Goal: Task Accomplishment & Management: Manage account settings

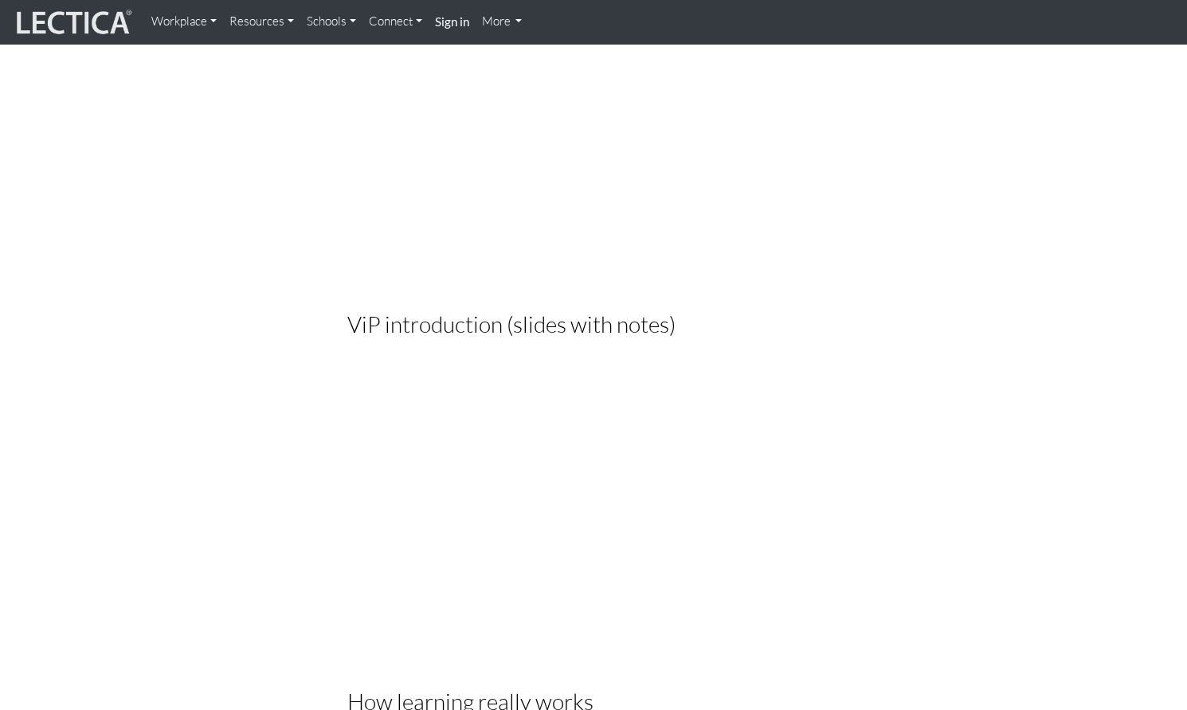
scroll to position [2814, 0]
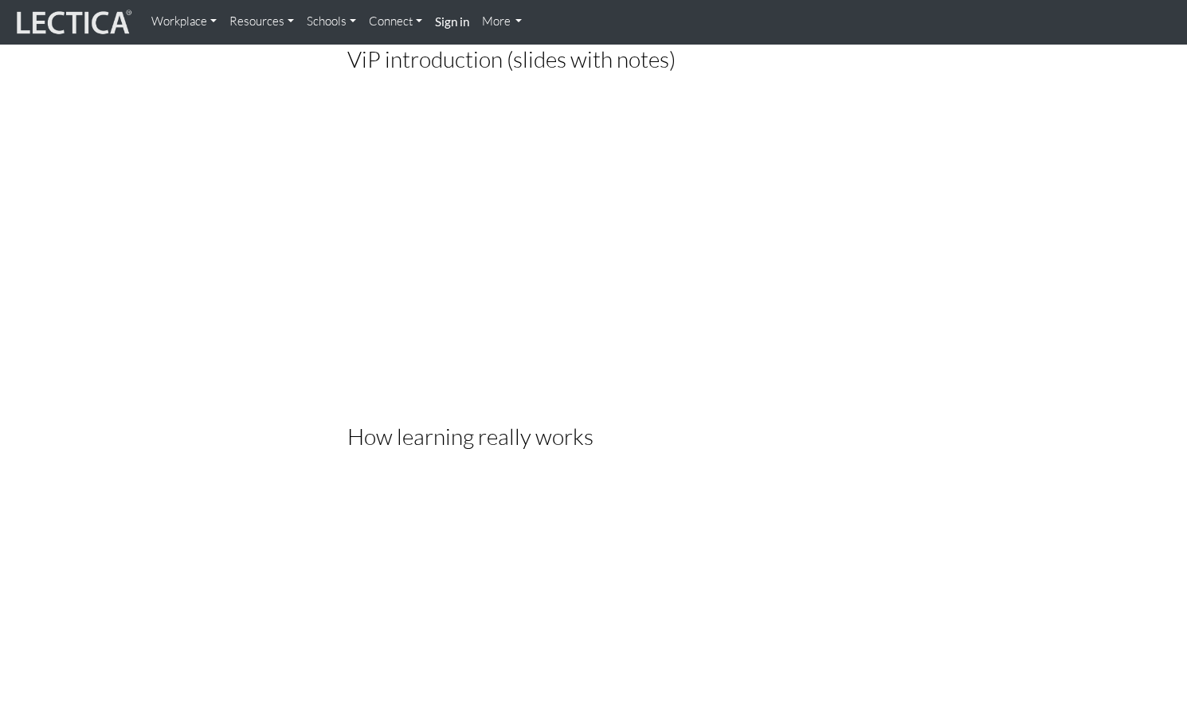
scroll to position [3117, 0]
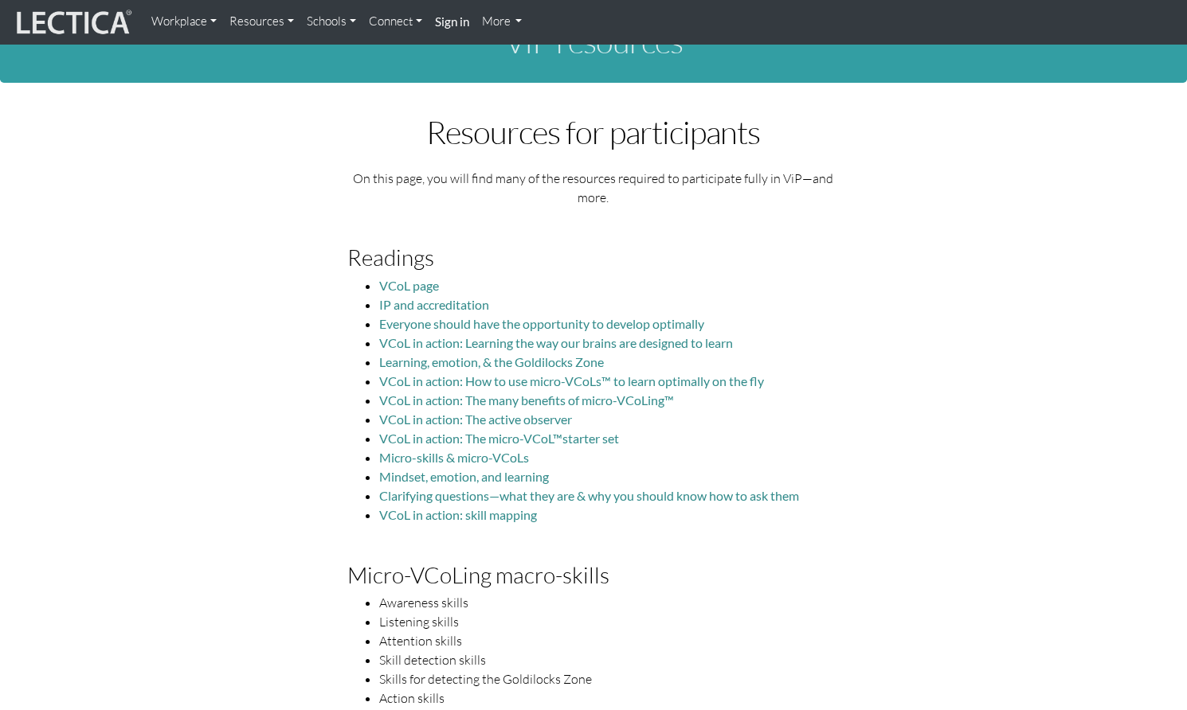
scroll to position [0, 0]
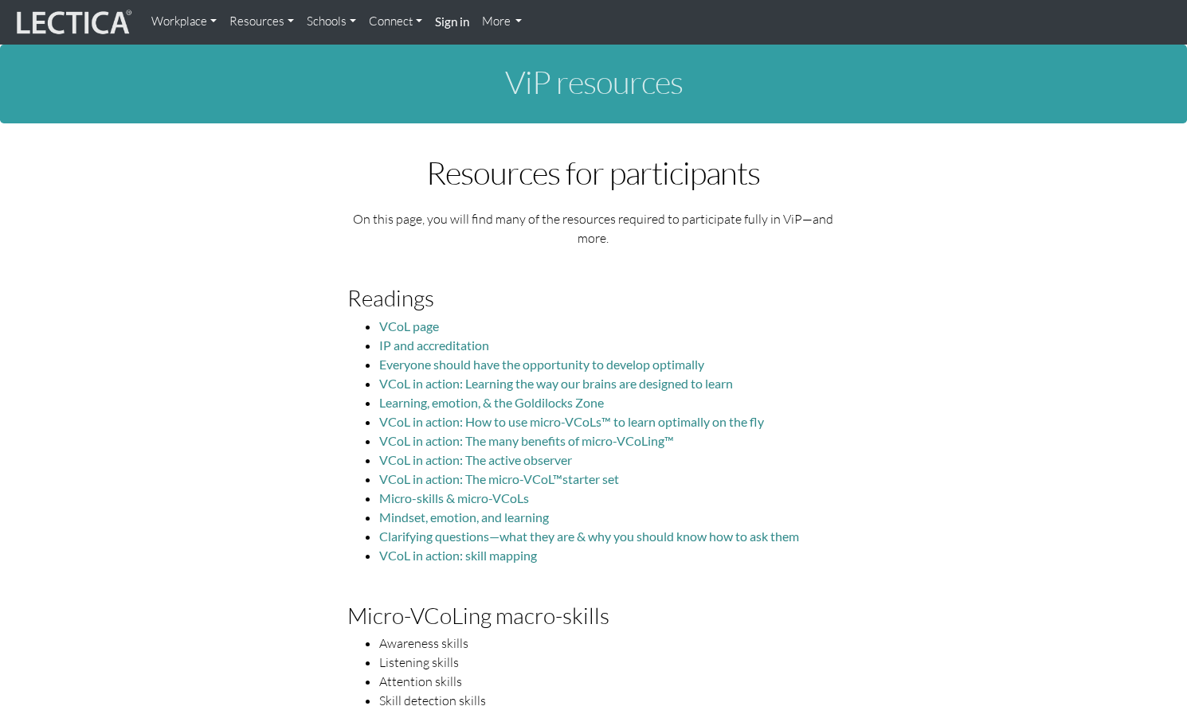
click at [481, 22] on link "More" at bounding box center [501, 21] width 53 height 31
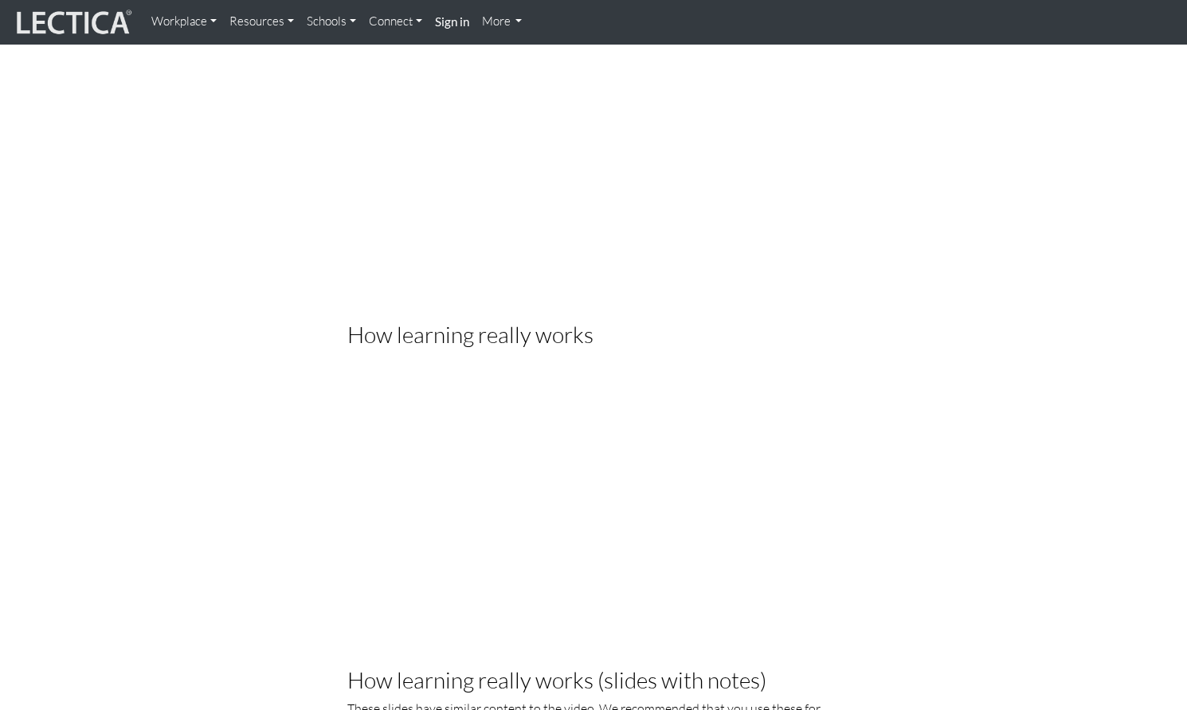
scroll to position [3184, 0]
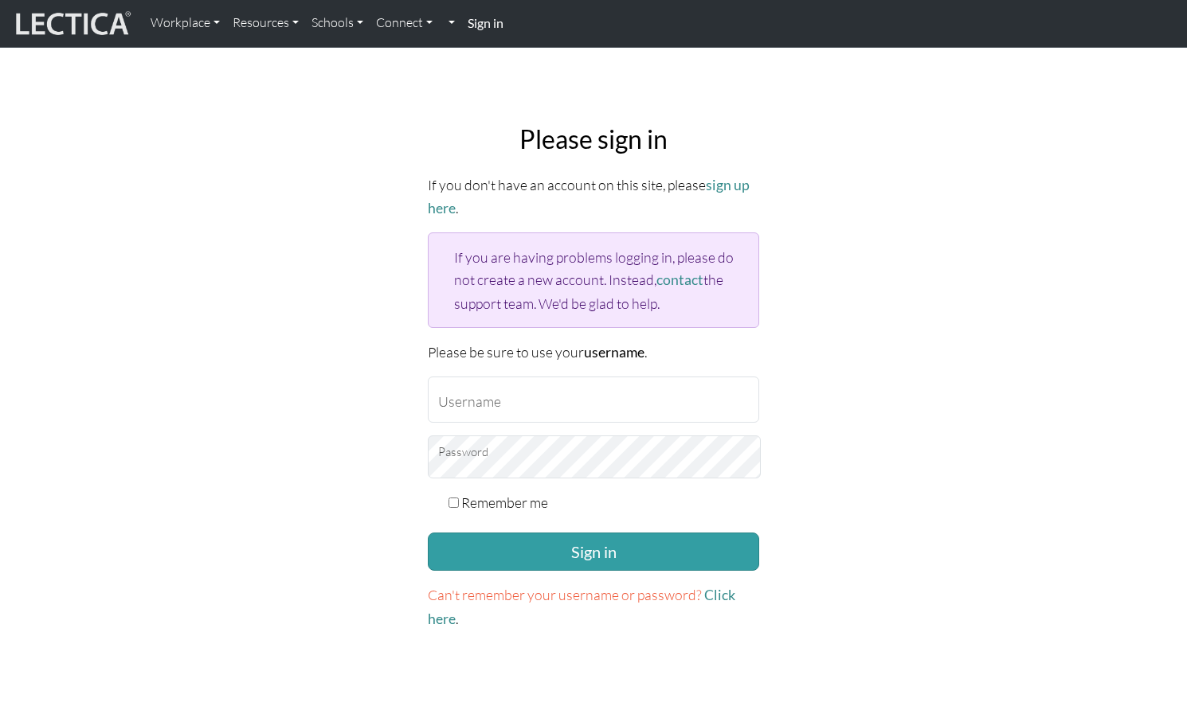
click at [339, 113] on div "Please sign in If you don't have an account on this site, please sign up here .…" at bounding box center [593, 377] width 1051 height 532
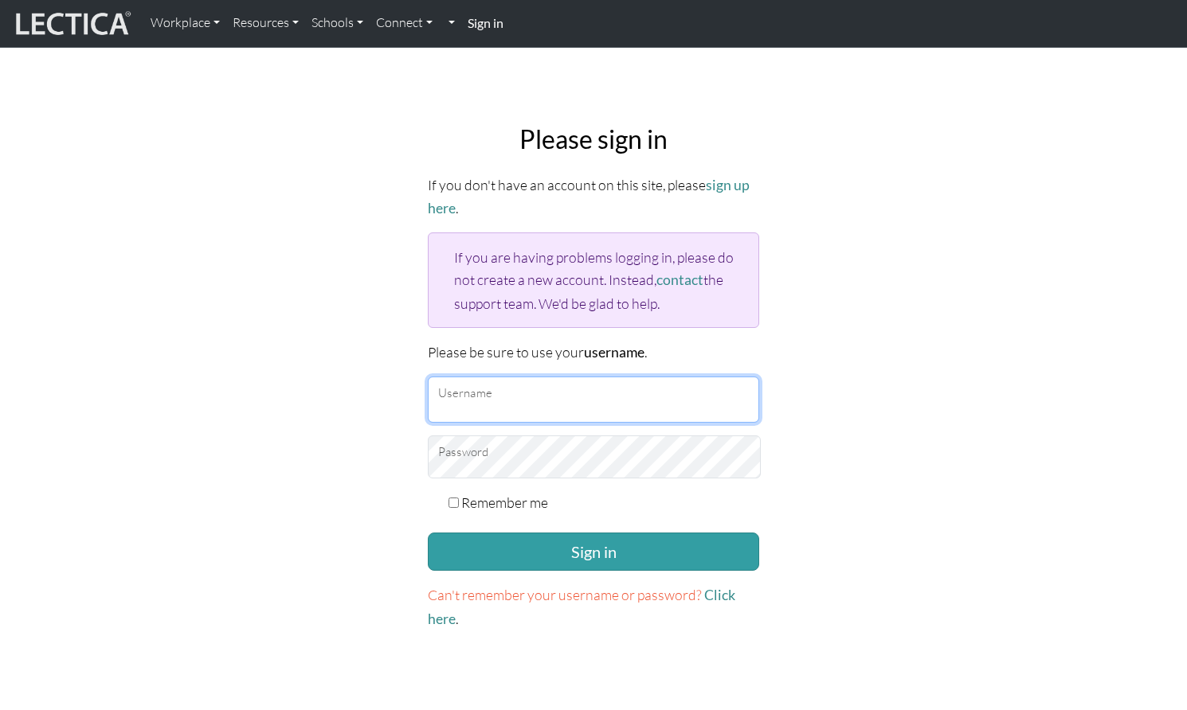
click at [518, 377] on input "Username" at bounding box center [593, 400] width 331 height 46
type input "theodawson"
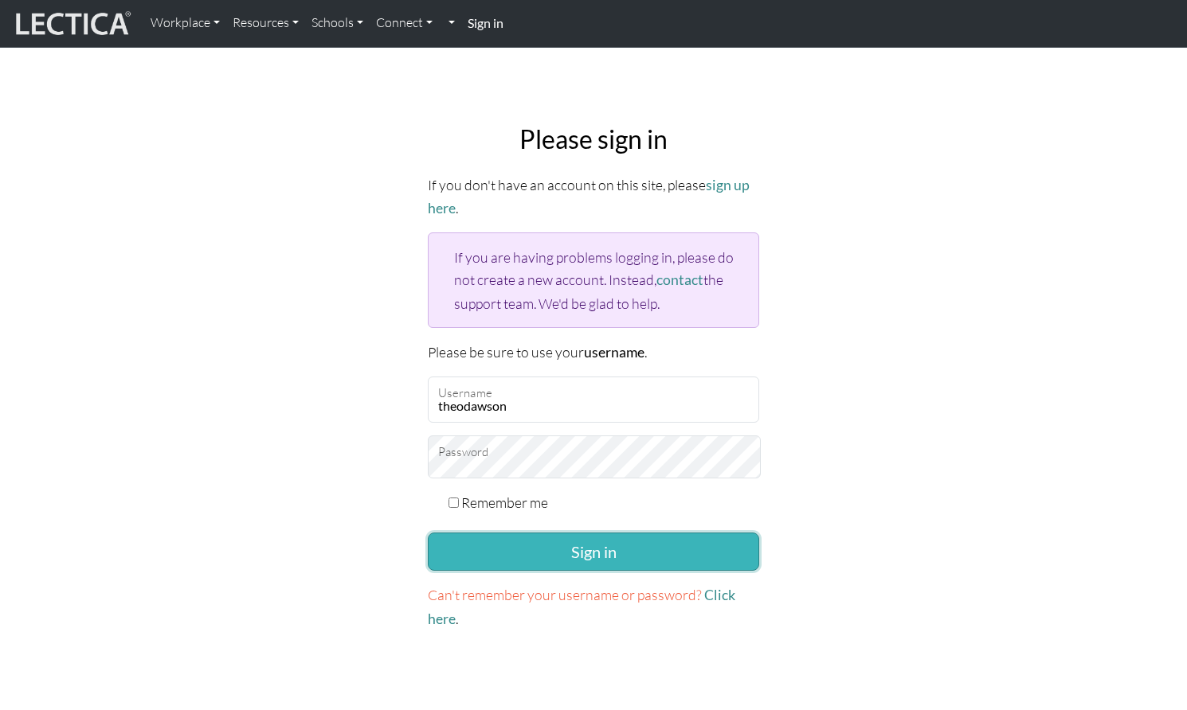
click at [526, 533] on button "Sign in" at bounding box center [593, 552] width 331 height 38
